Goal: Information Seeking & Learning: Learn about a topic

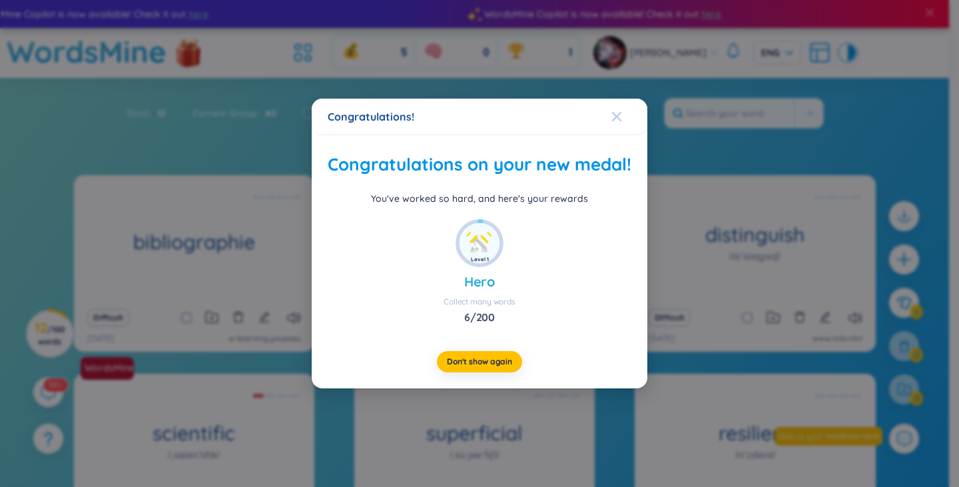
click at [624, 99] on span "Close" at bounding box center [630, 117] width 36 height 36
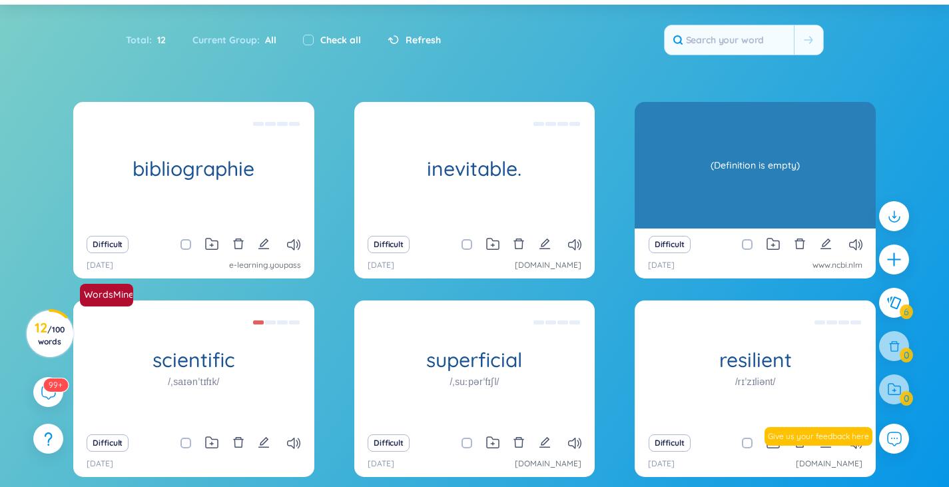
scroll to position [75, 0]
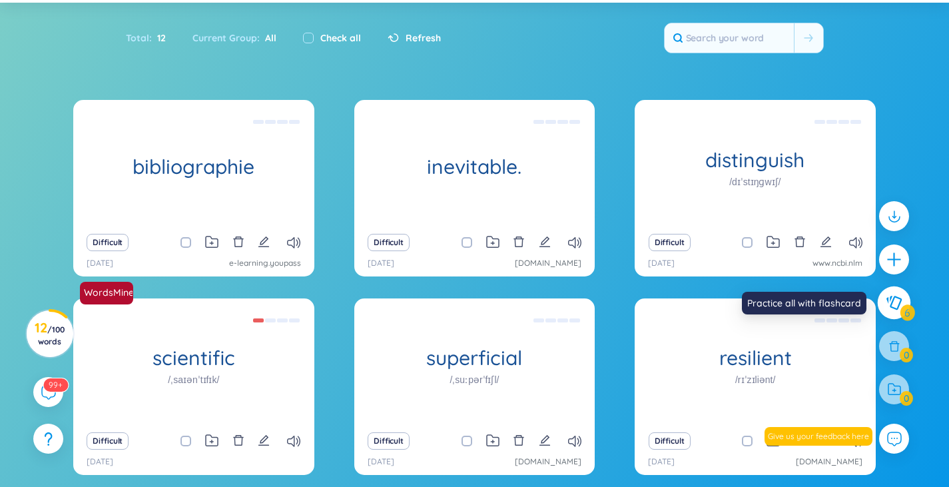
click at [889, 301] on icon at bounding box center [894, 303] width 16 height 15
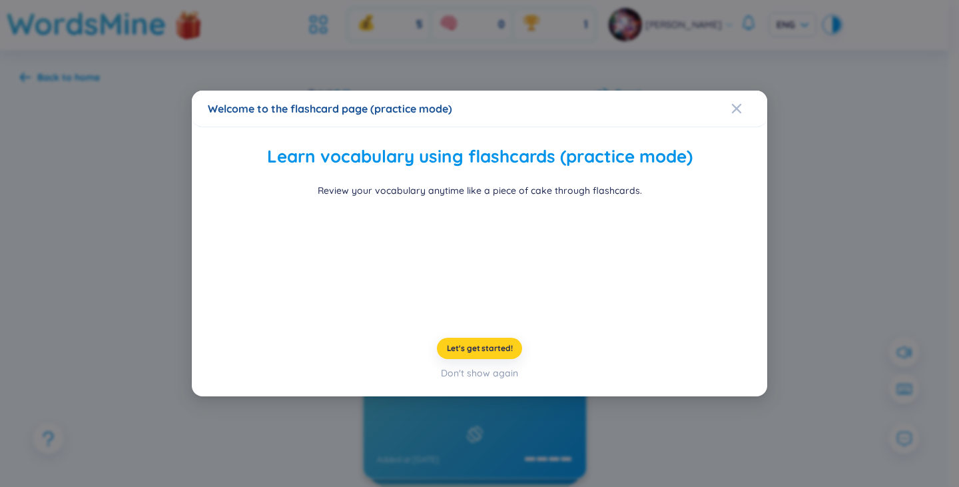
click at [474, 354] on span "Let's get started!" at bounding box center [480, 348] width 66 height 11
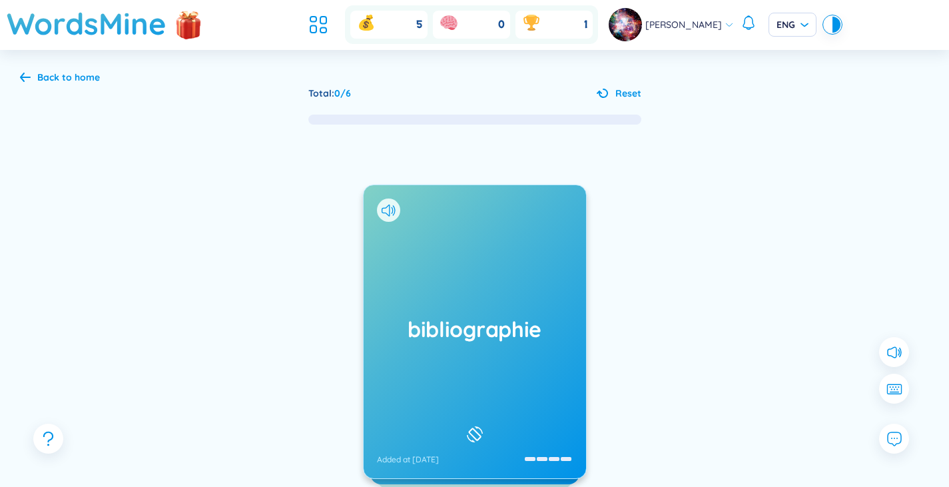
click at [452, 340] on h1 "bibliographie" at bounding box center [475, 328] width 196 height 29
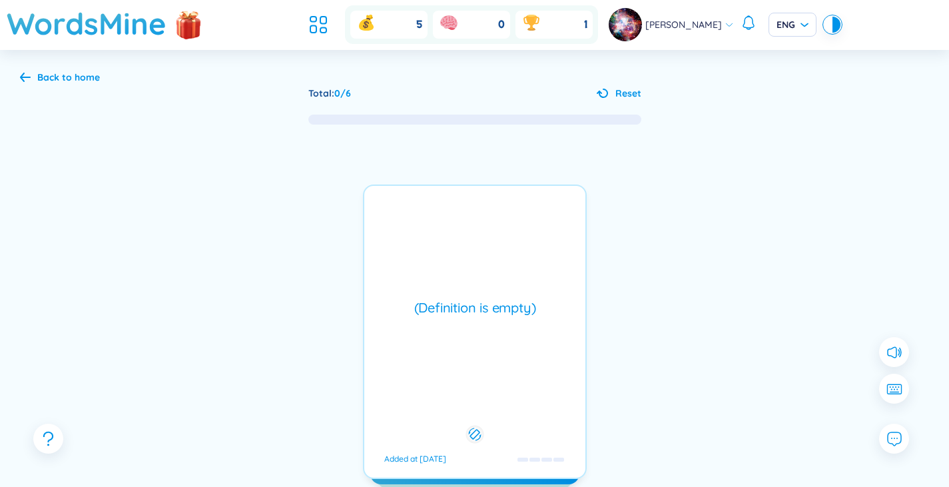
click at [452, 340] on div "(Definition is empty) Added at [DATE]" at bounding box center [475, 332] width 224 height 294
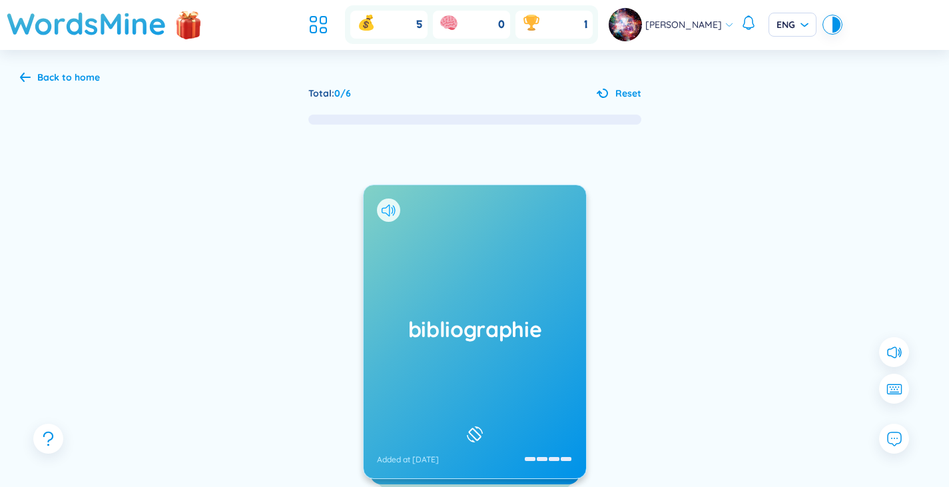
click at [393, 211] on icon at bounding box center [389, 211] width 14 height 12
click at [526, 308] on div "bibliographie Added at [DATE]" at bounding box center [475, 331] width 222 height 293
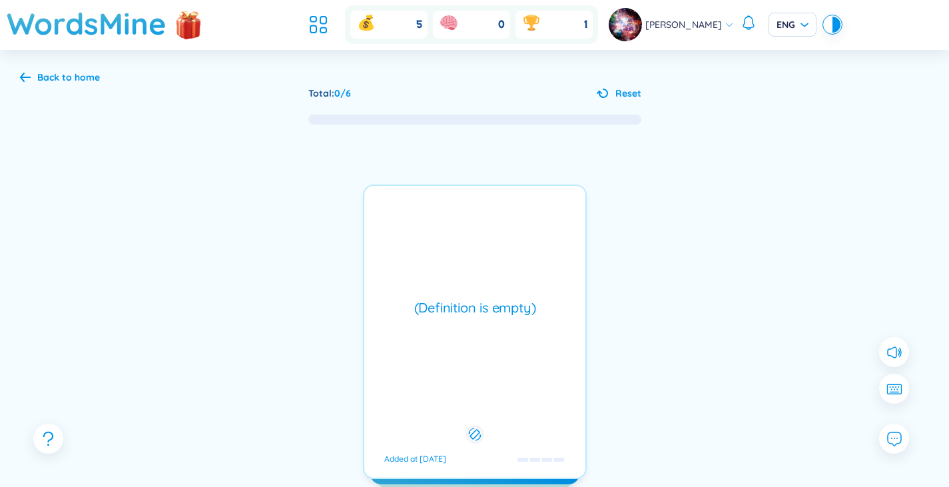
click at [450, 310] on div "(Definition is empty)" at bounding box center [475, 307] width 208 height 19
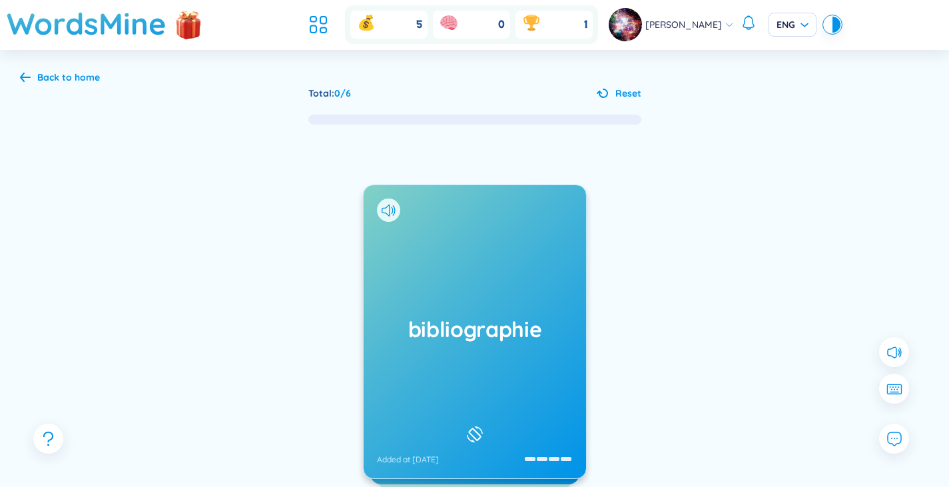
click at [599, 340] on div "bibliographie Added at [DATE] (Definition is empty) Added at [DATE] inevitable.…" at bounding box center [474, 345] width 909 height 438
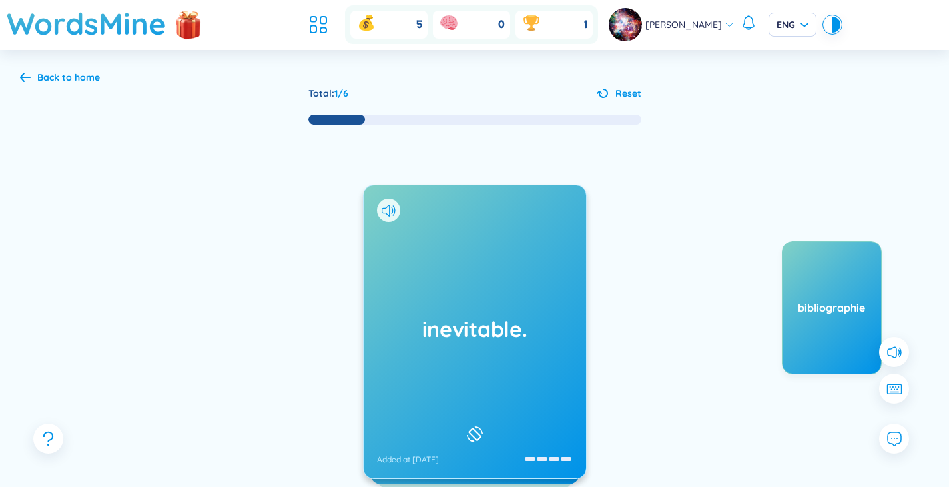
click at [544, 288] on div "inevitable. Added at [DATE]" at bounding box center [475, 331] width 222 height 293
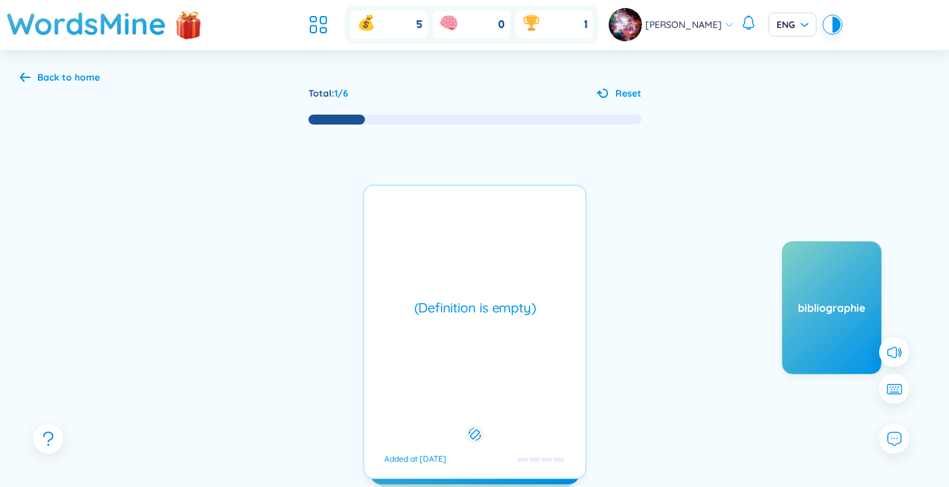
click at [519, 294] on div "(Definition is empty) Added at [DATE]" at bounding box center [475, 332] width 224 height 294
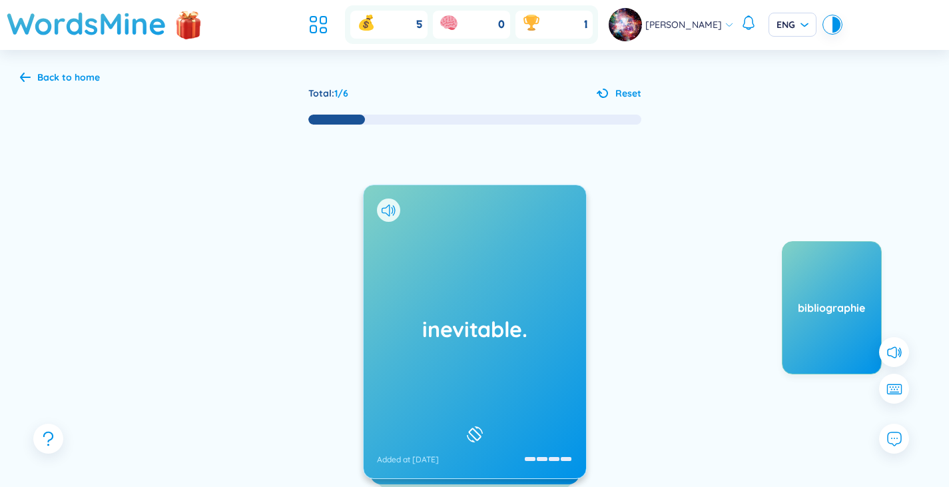
click at [519, 294] on div "inevitable. Added at [DATE]" at bounding box center [475, 331] width 222 height 293
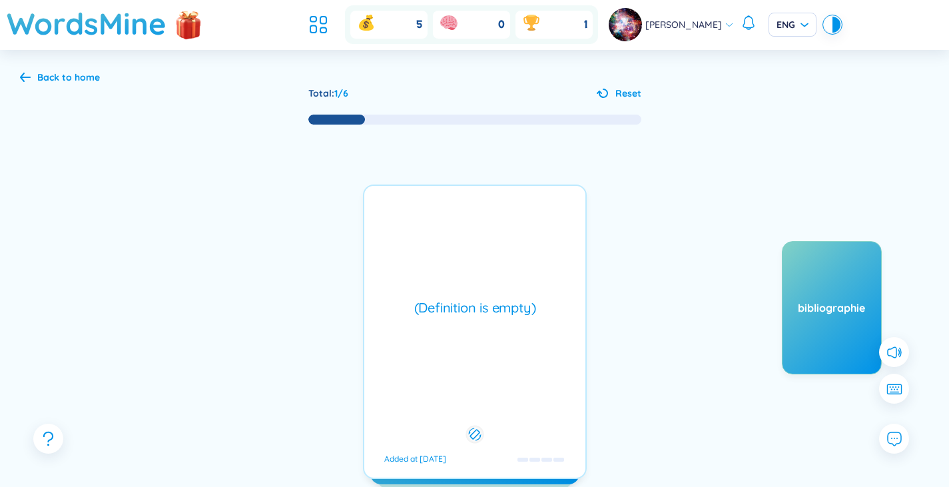
click at [519, 294] on div "(Definition is empty) Added at [DATE]" at bounding box center [475, 332] width 224 height 294
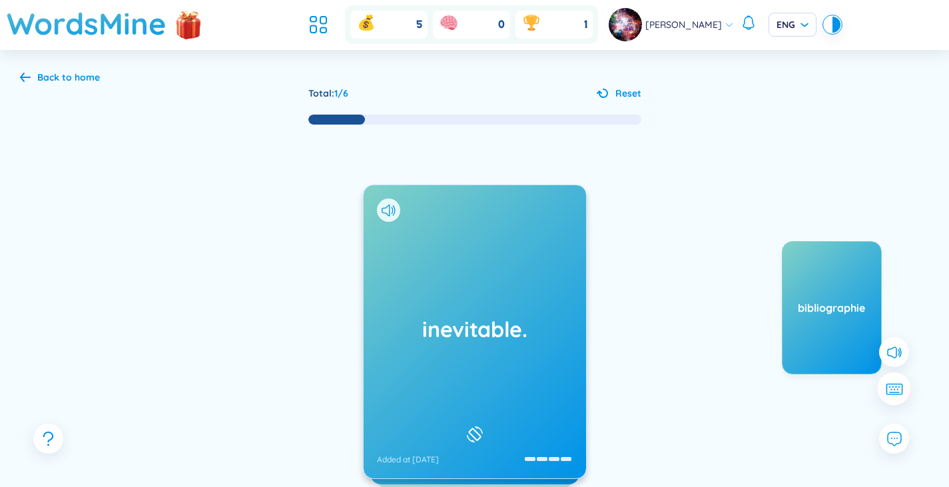
click at [897, 389] on icon at bounding box center [897, 388] width 1 height 1
click at [691, 424] on div "bibliographie" at bounding box center [782, 374] width 200 height 266
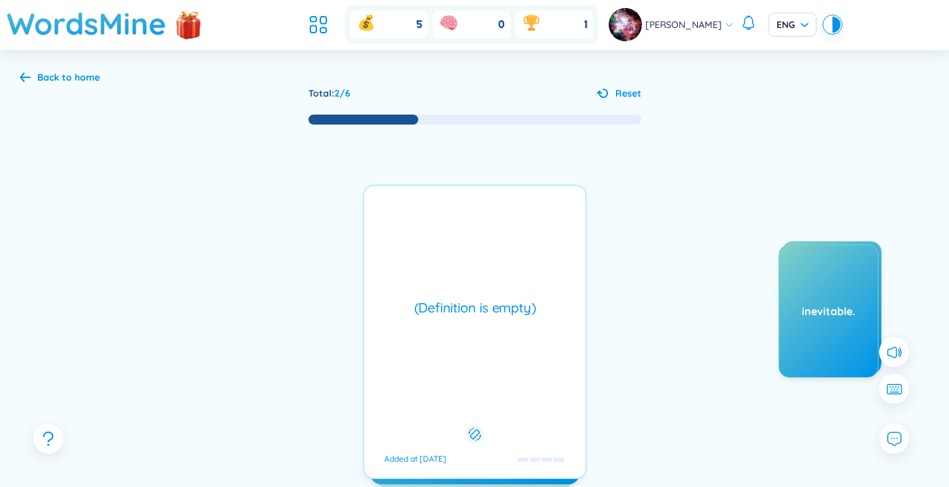
click at [446, 315] on div "(Definition is empty)" at bounding box center [475, 307] width 208 height 19
click at [446, 315] on div "distinguish /dɪˈstɪŋɡwɪʃ/ /dɪˈstɪŋɡwɪʃ/ Added at [DATE] (Definition is empty) A…" at bounding box center [475, 332] width 224 height 294
click at [446, 315] on h1 "distinguish" at bounding box center [475, 314] width 196 height 29
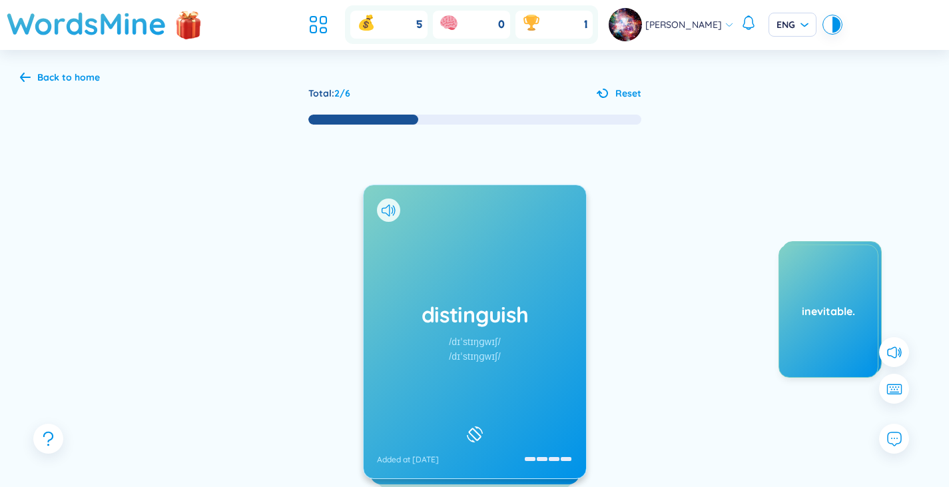
click at [446, 315] on div "distinguish /dɪˈstɪŋɡwɪʃ/ /dɪˈstɪŋɡwɪʃ/ Added at [DATE]" at bounding box center [475, 332] width 224 height 294
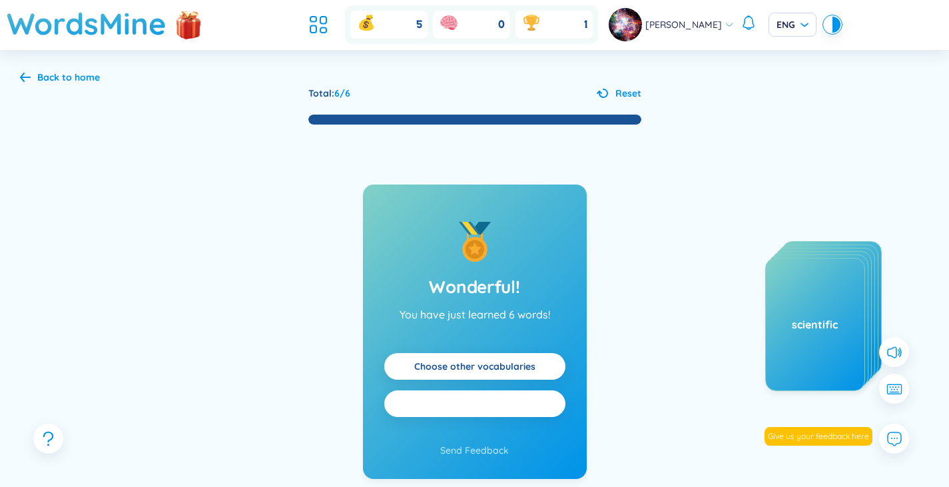
click at [482, 400] on span "Practice all" at bounding box center [474, 403] width 55 height 15
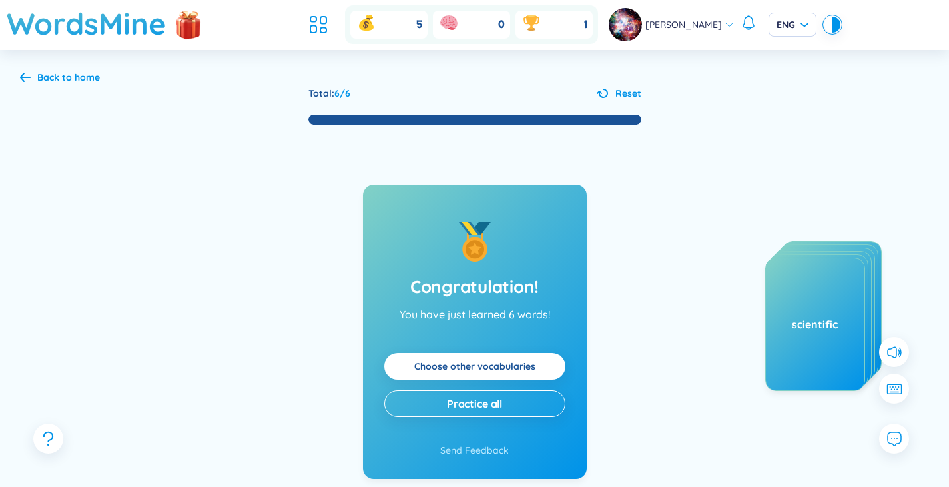
click at [30, 77] on icon at bounding box center [25, 77] width 11 height 10
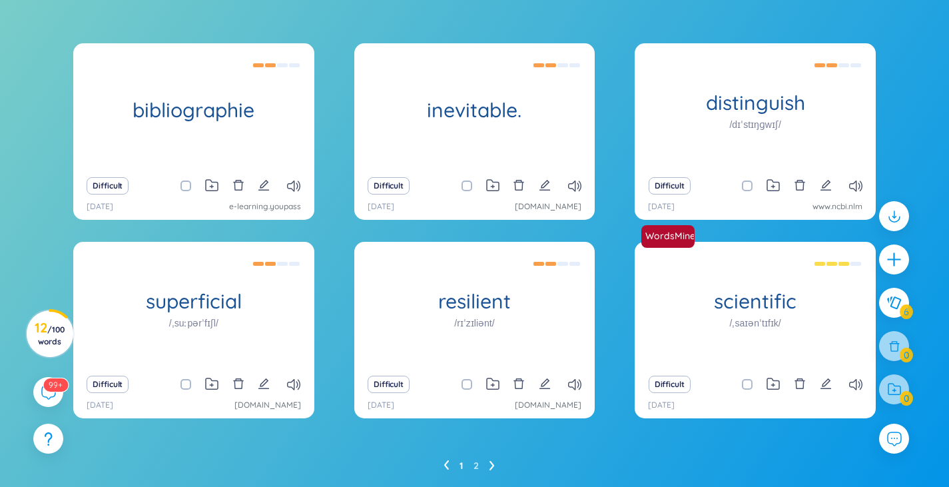
scroll to position [146, 0]
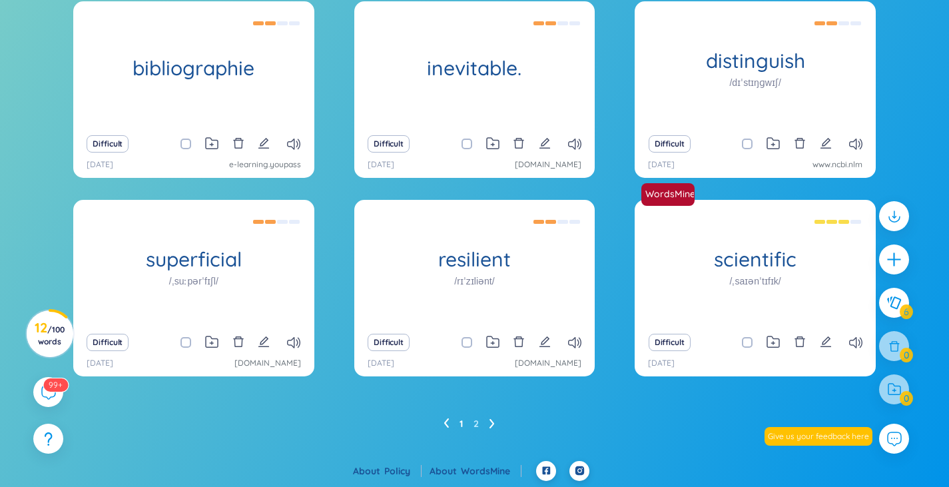
click at [494, 422] on ul "1 2" at bounding box center [475, 423] width 62 height 21
click at [494, 422] on icon at bounding box center [492, 423] width 5 height 10
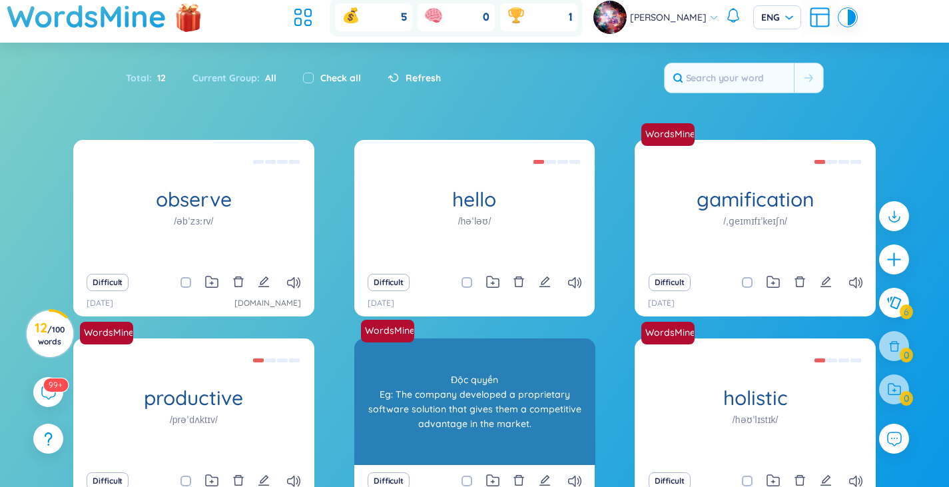
scroll to position [0, 0]
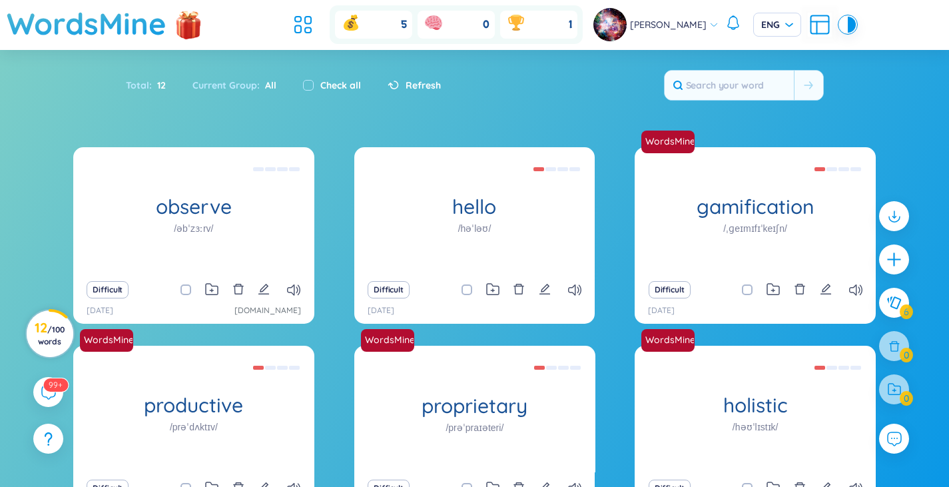
click at [50, 333] on span "/ 100 words" at bounding box center [51, 335] width 27 height 22
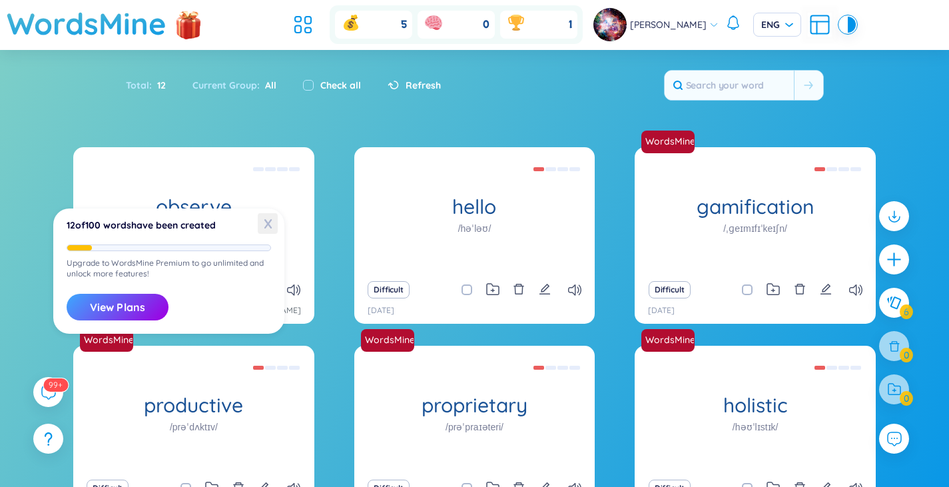
click at [268, 225] on span "X" at bounding box center [268, 223] width 20 height 21
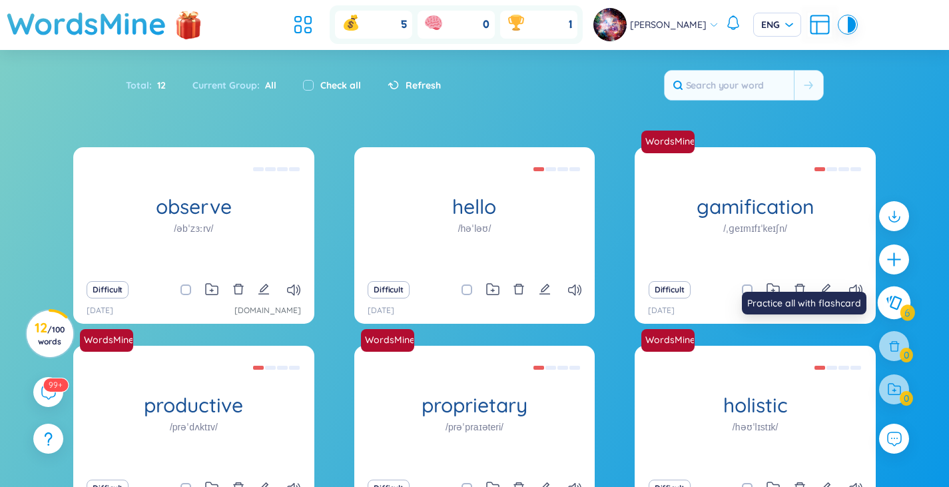
click at [892, 298] on icon at bounding box center [894, 303] width 16 height 15
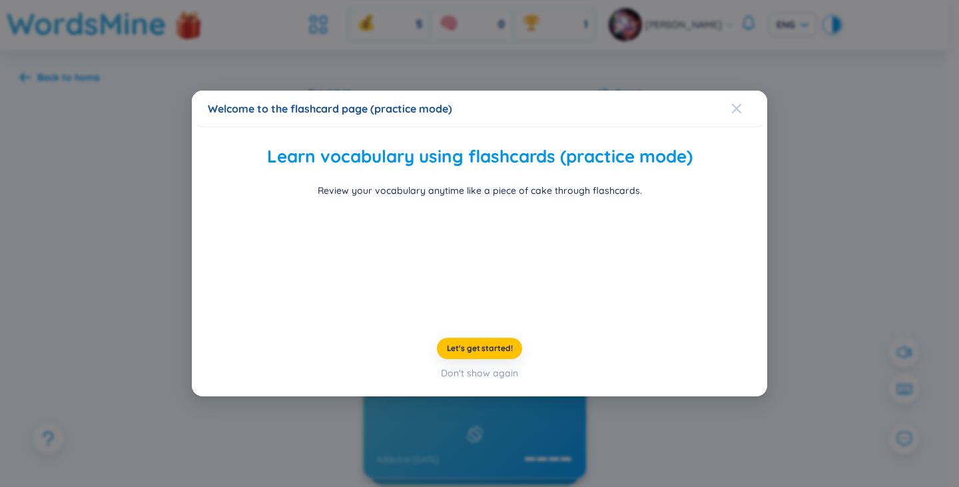
click at [732, 103] on icon "Close" at bounding box center [736, 108] width 11 height 11
